Goal: Transaction & Acquisition: Purchase product/service

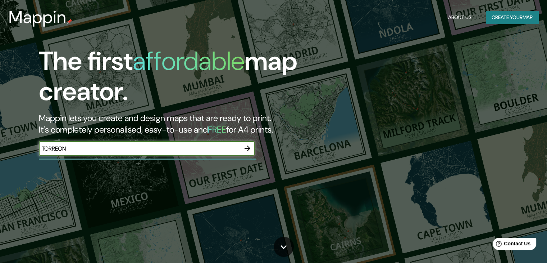
type input "TORREON"
click at [245, 149] on icon "button" at bounding box center [247, 148] width 9 height 9
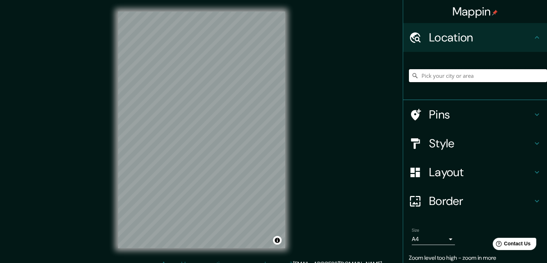
click at [488, 71] on input "Pick your city or area" at bounding box center [478, 75] width 138 height 13
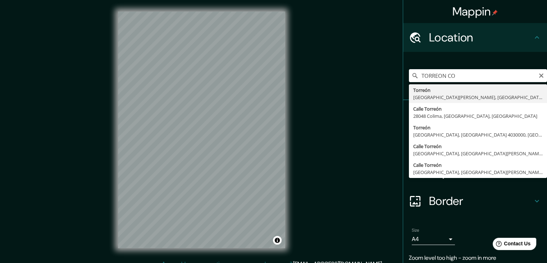
type input "[GEOGRAPHIC_DATA], [GEOGRAPHIC_DATA][PERSON_NAME], [GEOGRAPHIC_DATA]"
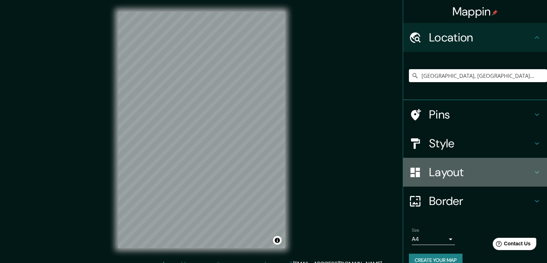
click at [457, 173] on h4 "Layout" at bounding box center [481, 172] width 104 height 14
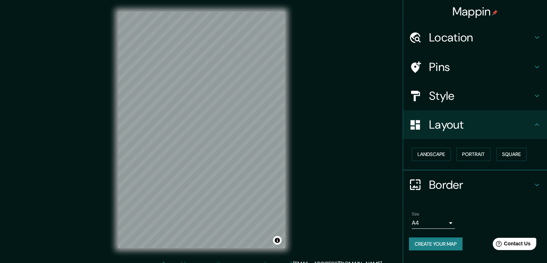
click at [482, 120] on h4 "Layout" at bounding box center [481, 124] width 104 height 14
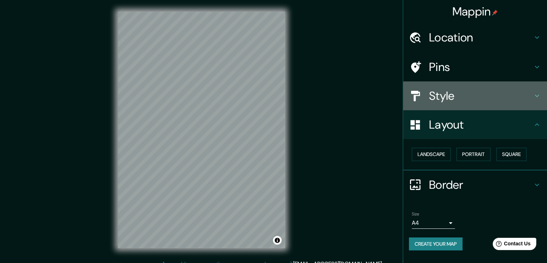
click at [476, 95] on h4 "Style" at bounding box center [481, 96] width 104 height 14
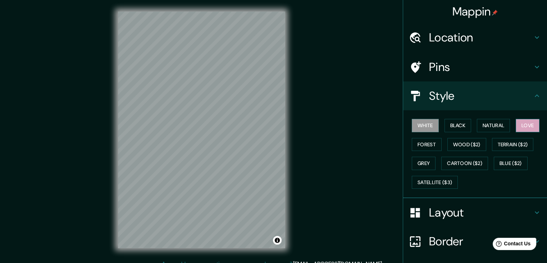
click at [522, 125] on button "Love" at bounding box center [528, 125] width 24 height 13
click at [416, 157] on button "Grey" at bounding box center [424, 163] width 24 height 13
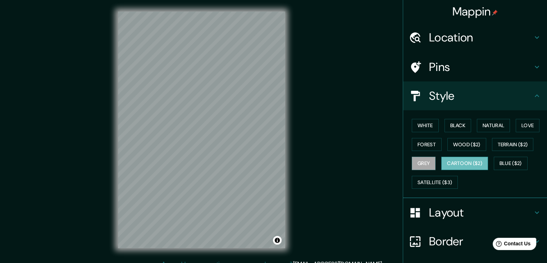
click at [458, 160] on button "Cartoon ($2)" at bounding box center [464, 163] width 47 height 13
click at [516, 165] on button "Blue ($2)" at bounding box center [511, 163] width 34 height 13
click at [439, 172] on div "White Black Natural Love Forest Wood ($2) Terrain ($2) Grey Cartoon ($2) Blue (…" at bounding box center [478, 154] width 138 height 76
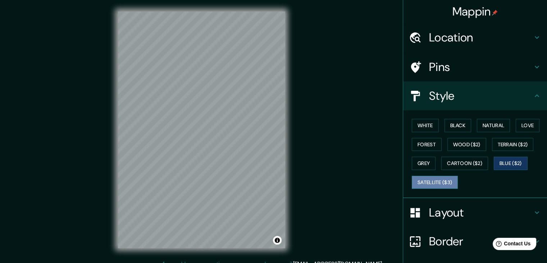
click at [426, 187] on button "Satellite ($3)" at bounding box center [435, 182] width 46 height 13
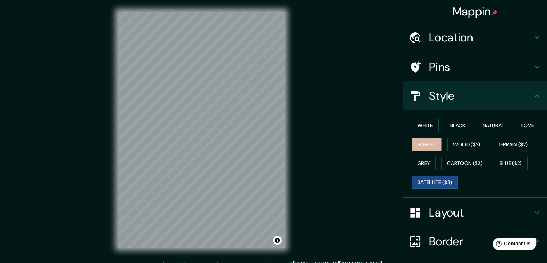
click at [428, 141] on button "Forest" at bounding box center [427, 144] width 30 height 13
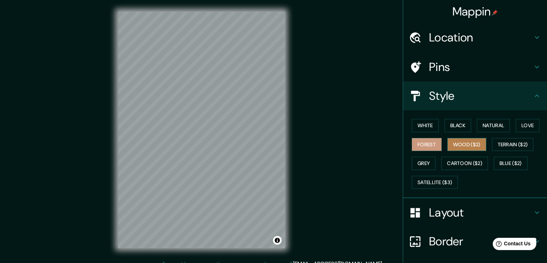
click at [459, 146] on button "Wood ($2)" at bounding box center [467, 144] width 39 height 13
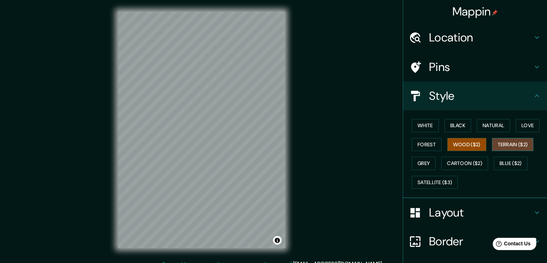
click at [507, 141] on button "Terrain ($2)" at bounding box center [513, 144] width 42 height 13
click at [445, 124] on button "Black" at bounding box center [458, 125] width 27 height 13
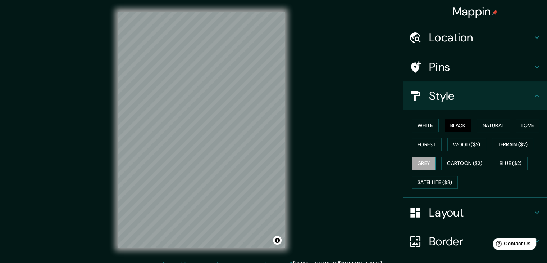
click at [419, 163] on button "Grey" at bounding box center [424, 163] width 24 height 13
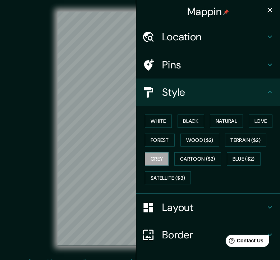
click at [56, 123] on div "© Mapbox © OpenStreetMap Improve this map" at bounding box center [140, 129] width 252 height 234
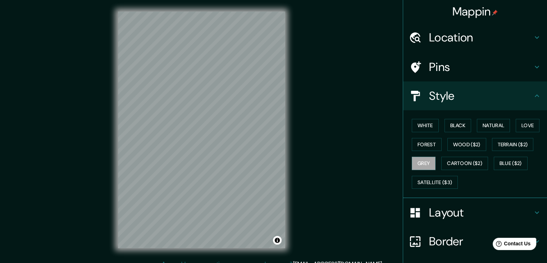
click at [447, 218] on h4 "Layout" at bounding box center [481, 212] width 104 height 14
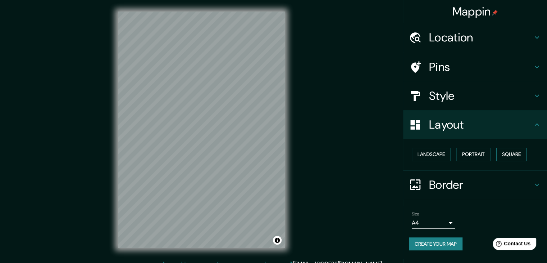
click at [506, 152] on button "Square" at bounding box center [512, 154] width 30 height 13
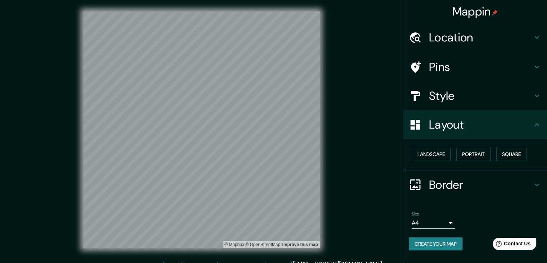
click at [450, 223] on body "Mappin Location [GEOGRAPHIC_DATA], [GEOGRAPHIC_DATA][PERSON_NAME], [GEOGRAPHIC_…" at bounding box center [273, 131] width 547 height 263
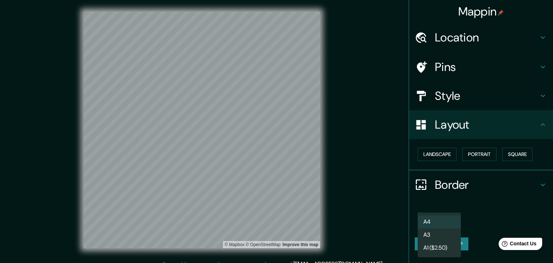
click at [446, 234] on li "A3" at bounding box center [438, 234] width 43 height 13
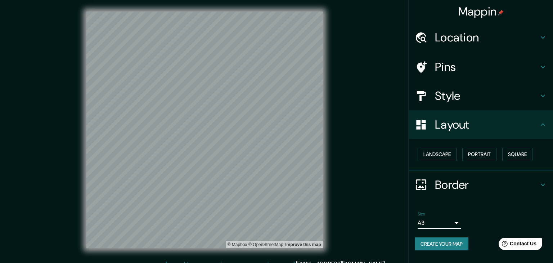
click at [452, 223] on body "Mappin Location [GEOGRAPHIC_DATA], [GEOGRAPHIC_DATA][PERSON_NAME], [GEOGRAPHIC_…" at bounding box center [276, 131] width 553 height 263
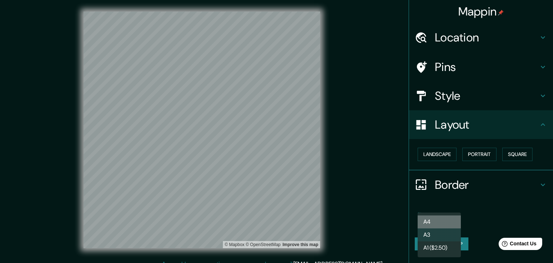
click at [443, 223] on li "A4" at bounding box center [438, 221] width 43 height 13
type input "single"
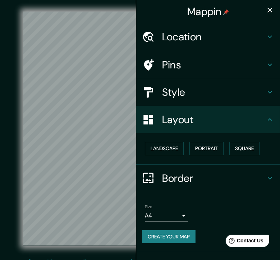
click at [80, 0] on html "Mappin Location [GEOGRAPHIC_DATA], [GEOGRAPHIC_DATA][PERSON_NAME], [GEOGRAPHIC_…" at bounding box center [140, 130] width 280 height 260
